Goal: Check status: Check status

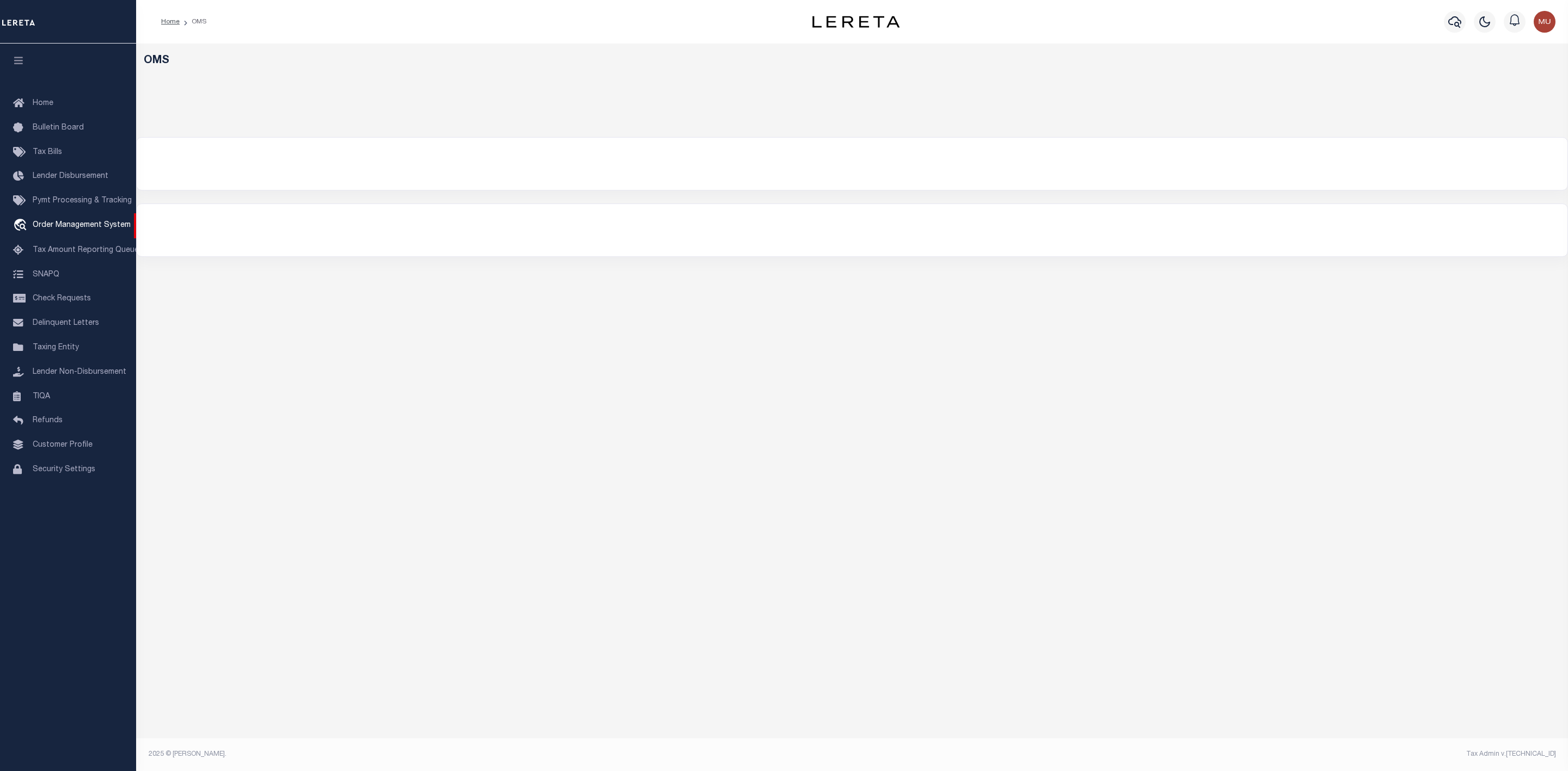
select select "200"
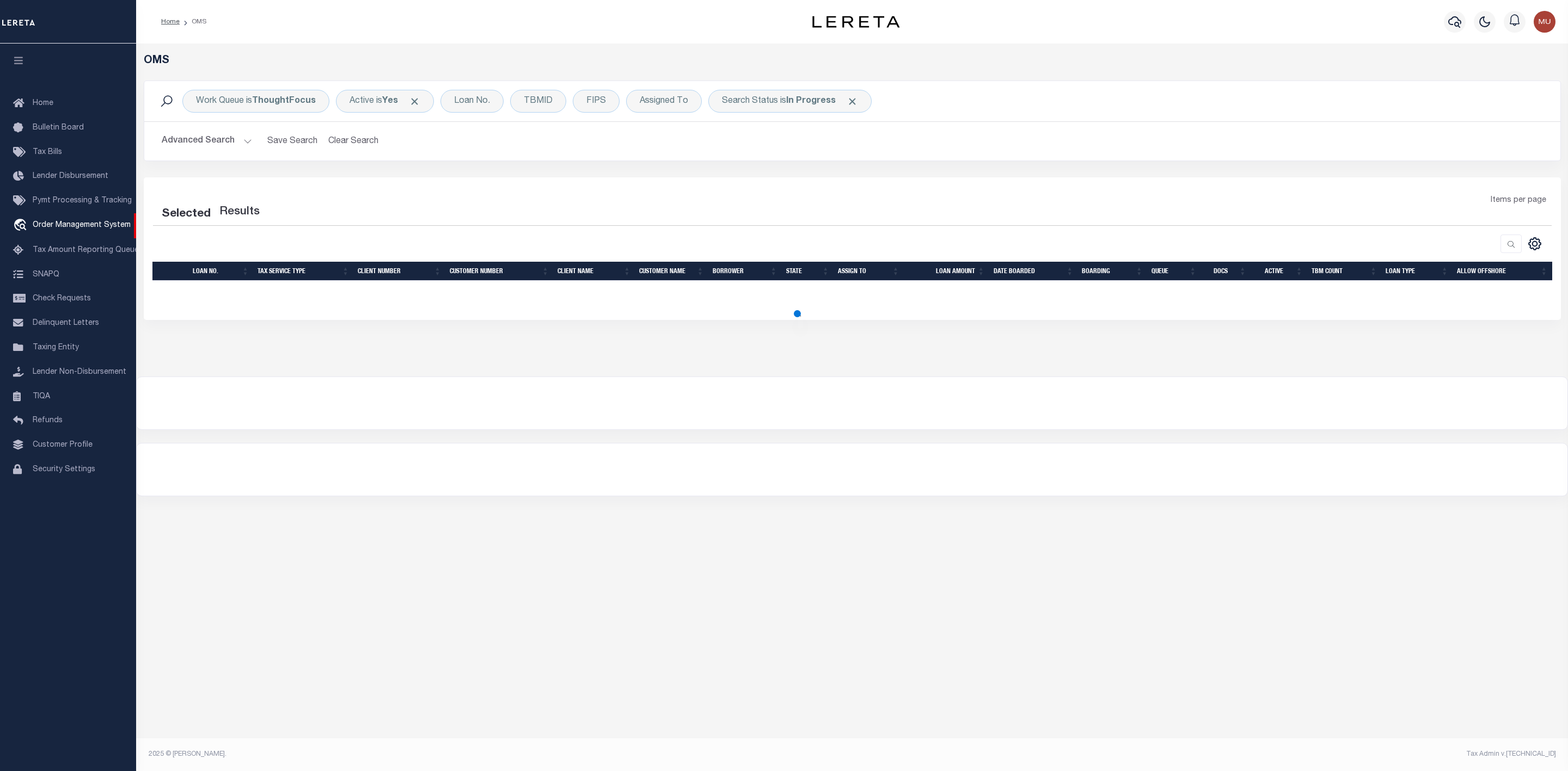
select select "200"
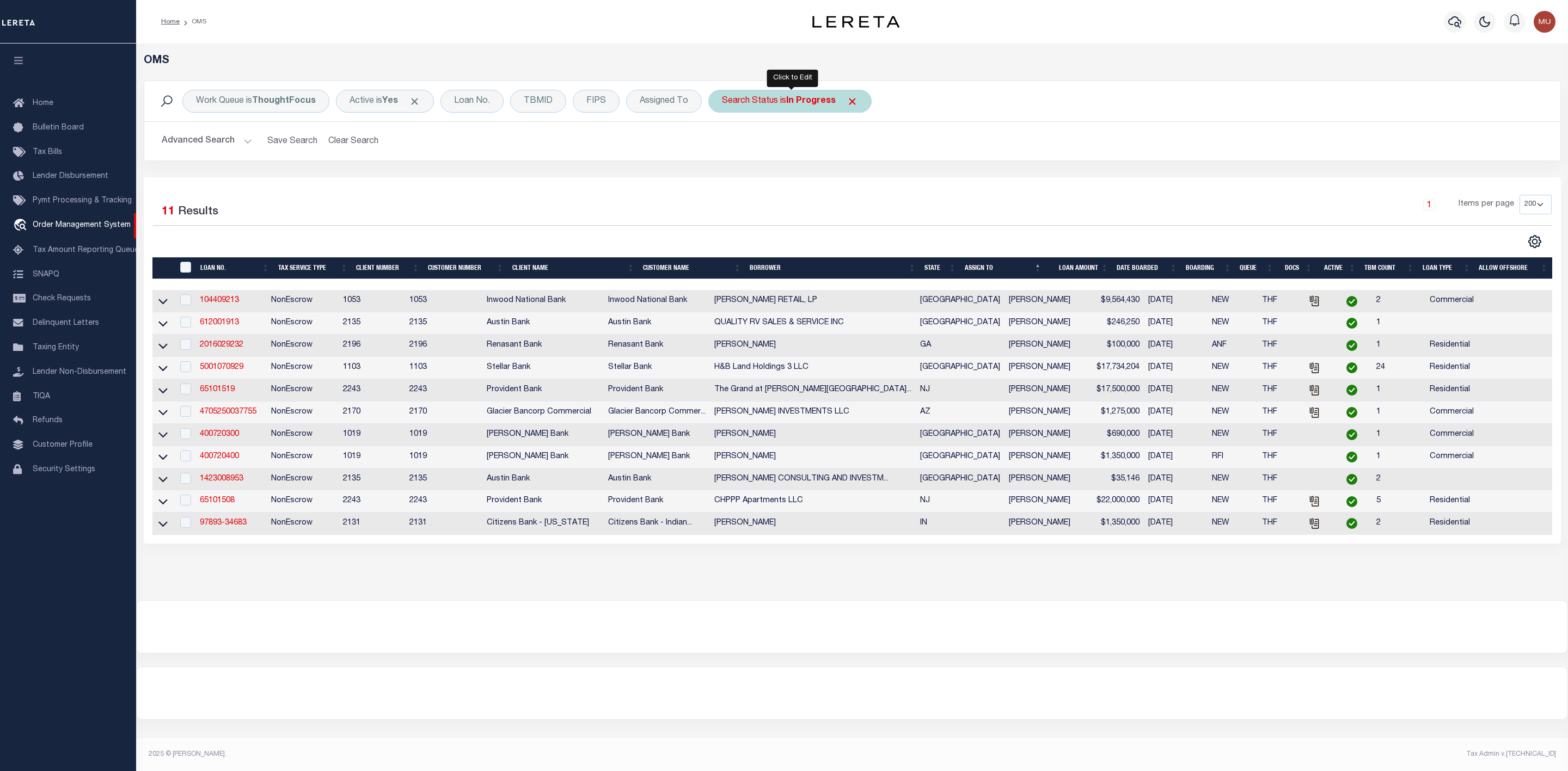
click at [774, 108] on div "Search Status is In Progress" at bounding box center [790, 101] width 164 height 23
click at [792, 159] on select "Automated Search Bad Parcel Complete Duplicate Parcel High Dollar Reporting In …" at bounding box center [802, 154] width 160 height 21
select select "RD"
click at [725, 145] on select "Automated Search Bad Parcel Complete Duplicate Parcel High Dollar Reporting In …" at bounding box center [802, 154] width 160 height 21
click at [872, 187] on input "Apply" at bounding box center [866, 178] width 32 height 18
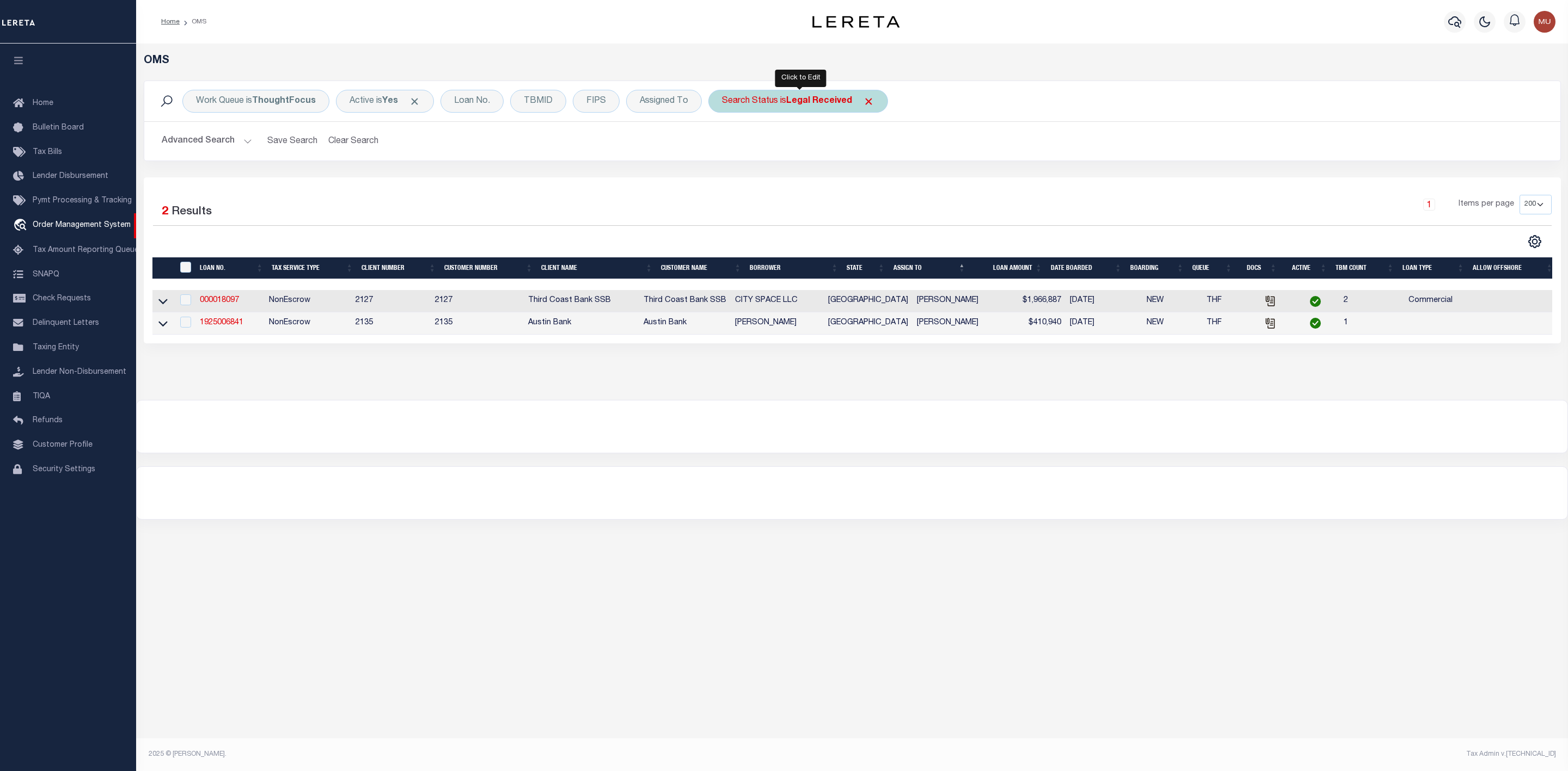
click at [776, 102] on div "Search Status is Legal Received" at bounding box center [798, 101] width 179 height 23
click at [771, 159] on select "Automated Search Bad Parcel Complete Duplicate Parcel High Dollar Reporting In …" at bounding box center [802, 154] width 160 height 21
select select "IP"
click at [725, 145] on select "Automated Search Bad Parcel Complete Duplicate Parcel High Dollar Reporting In …" at bounding box center [802, 154] width 160 height 21
click at [872, 179] on input "Apply" at bounding box center [866, 178] width 32 height 18
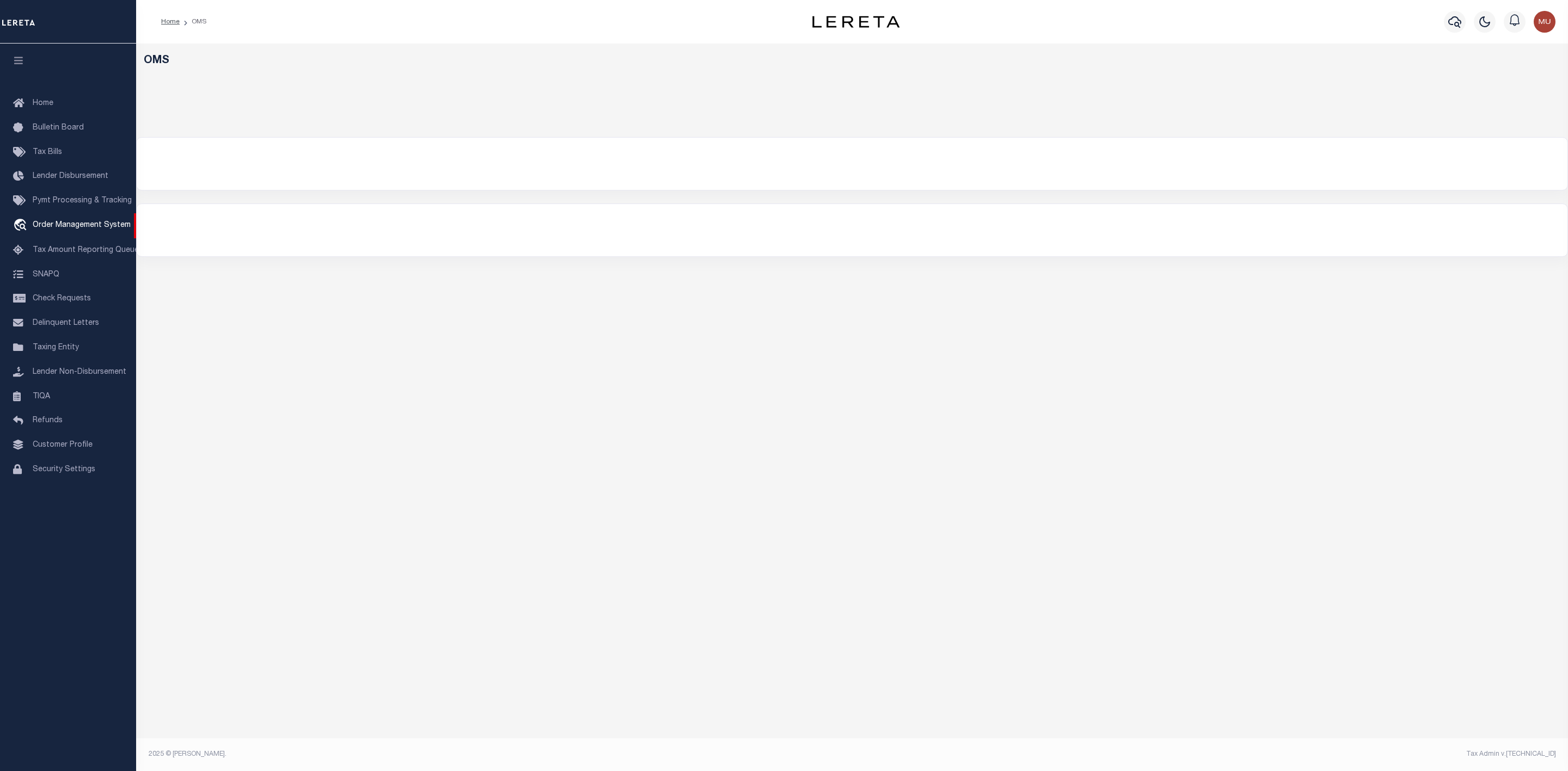
select select "200"
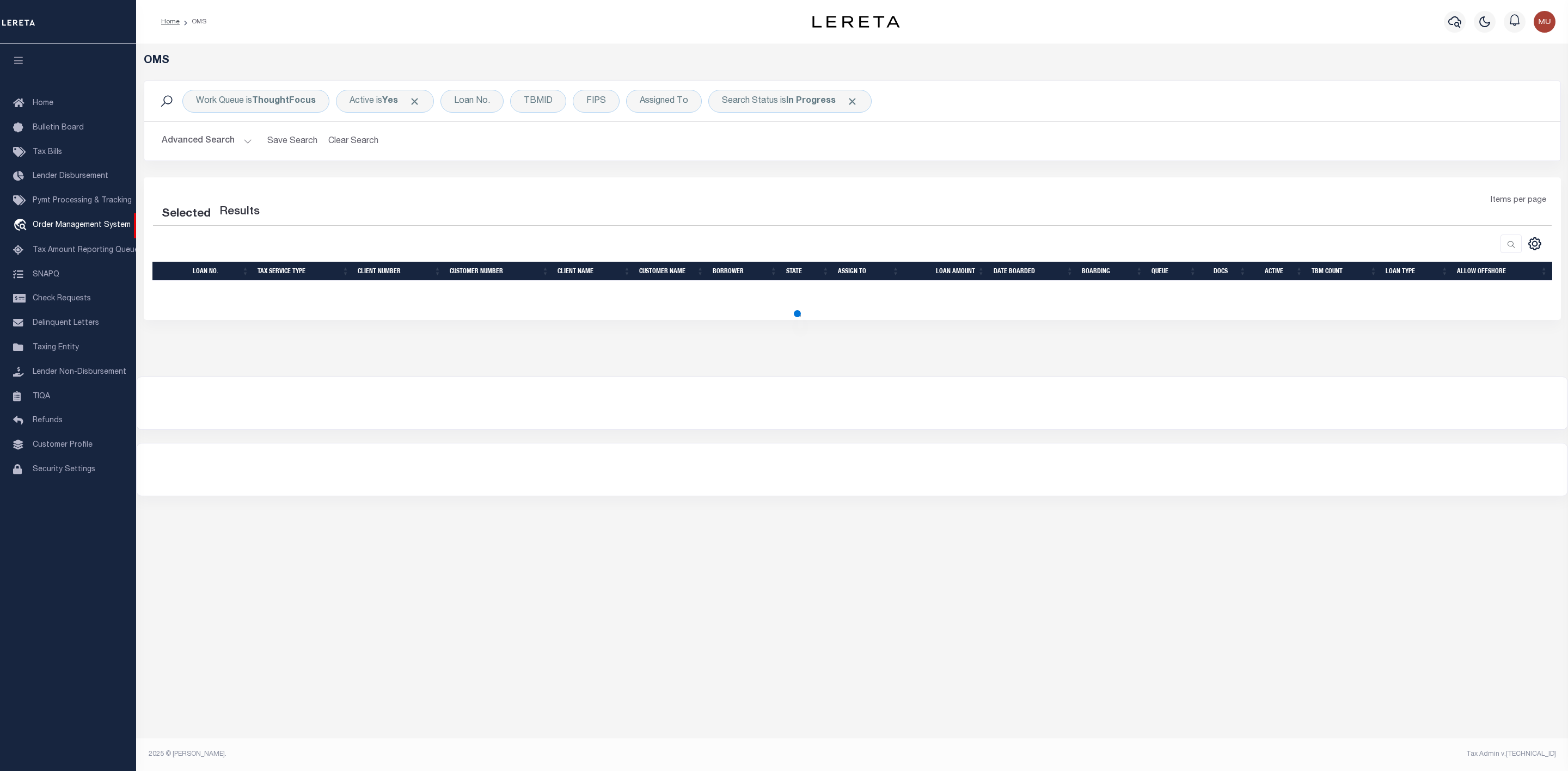
select select "200"
